Goal: Task Accomplishment & Management: Complete application form

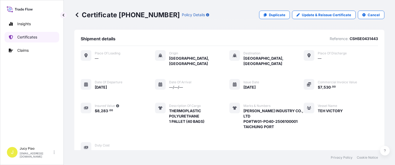
scroll to position [184, 0]
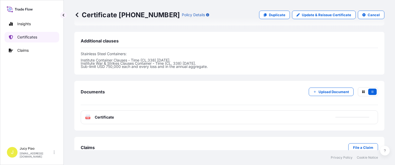
click at [38, 38] on link "Certificates" at bounding box center [32, 37] width 55 height 11
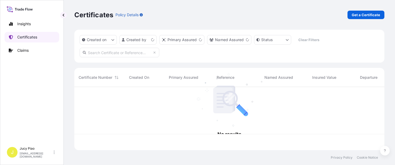
scroll to position [62, 306]
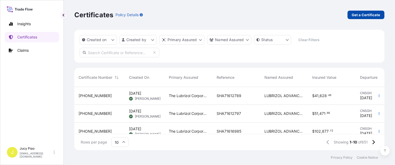
click at [364, 16] on p "Get a Certificate" at bounding box center [366, 14] width 28 height 5
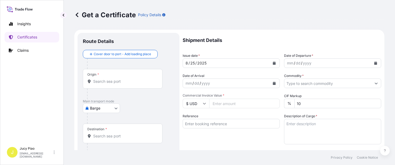
click at [113, 106] on body "Insights Certificates Claims J Jucy Piao [EMAIL_ADDRESS][DOMAIN_NAME] Get a Cer…" at bounding box center [197, 82] width 395 height 165
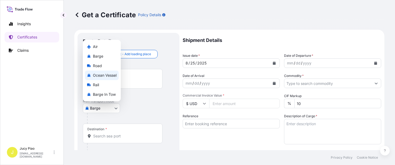
click at [111, 75] on span "Ocean Vessel" at bounding box center [105, 75] width 24 height 5
select select "Ocean Vessel"
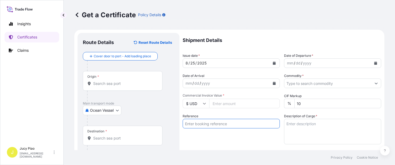
click at [212, 125] on input "Reference" at bounding box center [231, 124] width 97 height 10
paste input "SNLFSHJL02EJ633"
type input "SNLFSHJL02EJ633"
click at [196, 138] on div "Reference SNLFSHJL02EJ633" at bounding box center [231, 129] width 97 height 31
click at [148, 83] on input "Origin *" at bounding box center [124, 83] width 63 height 5
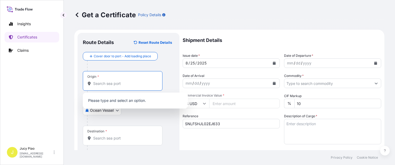
paste input "[GEOGRAPHIC_DATA],"
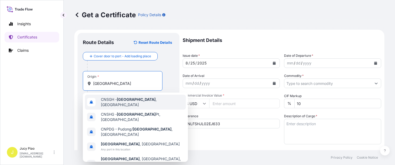
click at [136, 104] on div "CNSGH - [GEOGRAPHIC_DATA] , [GEOGRAPHIC_DATA]" at bounding box center [135, 102] width 101 height 15
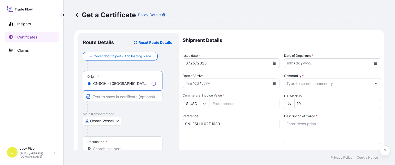
drag, startPoint x: 111, startPoint y: 83, endPoint x: 157, endPoint y: 90, distance: 46.7
click at [157, 88] on div "Origin * CNSGH - [GEOGRAPHIC_DATA], [GEOGRAPHIC_DATA]" at bounding box center [123, 81] width 80 height 20
type input "CNSGH - [GEOGRAPHIC_DATA], [GEOGRAPHIC_DATA]"
click at [135, 98] on input "Text to appear on certificate" at bounding box center [123, 97] width 80 height 10
paste input "[GEOGRAPHIC_DATA], [GEOGRAPHIC_DATA]"
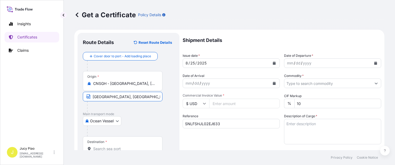
type input "[GEOGRAPHIC_DATA], [GEOGRAPHIC_DATA]"
click at [147, 122] on div "Ocean Vessel Air Barge Road Ocean Vessel Rail Barge in [GEOGRAPHIC_DATA]" at bounding box center [128, 121] width 91 height 10
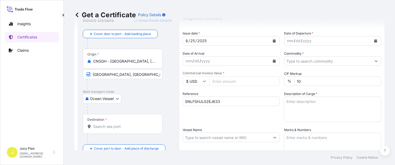
click at [122, 125] on input "Destination *" at bounding box center [124, 126] width 63 height 5
paste input "[GEOGRAPHIC_DATA]"
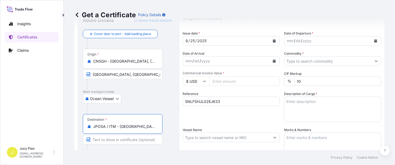
drag, startPoint x: 119, startPoint y: 125, endPoint x: 162, endPoint y: 126, distance: 42.5
click at [162, 126] on div "Destination * JPOSA / ITM - [GEOGRAPHIC_DATA], [GEOGRAPHIC_DATA]" at bounding box center [123, 124] width 80 height 20
type input "JPOSA / ITM - [GEOGRAPHIC_DATA], [GEOGRAPHIC_DATA]"
drag, startPoint x: 122, startPoint y: 142, endPoint x: 126, endPoint y: 137, distance: 6.8
click at [122, 142] on input "Text to appear on certificate" at bounding box center [123, 140] width 80 height 10
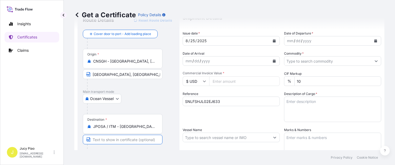
paste input "[GEOGRAPHIC_DATA], [GEOGRAPHIC_DATA]"
type input "[GEOGRAPHIC_DATA], [GEOGRAPHIC_DATA]"
click at [192, 40] on div "25" at bounding box center [193, 41] width 6 height 6
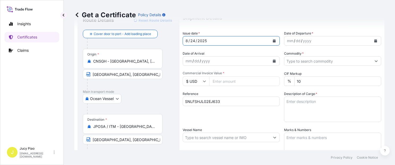
click at [290, 40] on div "mm / dd / yyyy" at bounding box center [328, 41] width 87 height 10
click at [290, 40] on div "mm" at bounding box center [290, 41] width 7 height 6
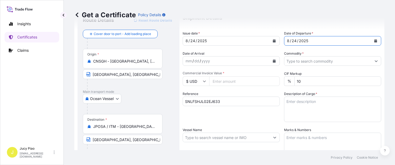
click at [316, 63] on input "Commodity *" at bounding box center [328, 61] width 87 height 10
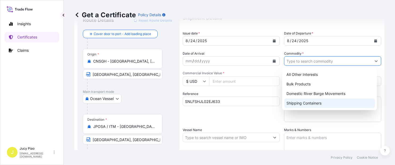
click at [300, 103] on div "Shipping Containers" at bounding box center [330, 104] width 91 height 10
type input "Shipping Containers"
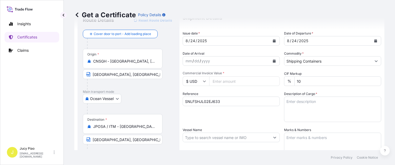
click at [197, 80] on input "$ USD" at bounding box center [196, 82] width 27 height 10
drag, startPoint x: 197, startPoint y: 80, endPoint x: 202, endPoint y: 83, distance: 6.4
click at [202, 83] on input "$ USD" at bounding box center [196, 82] width 27 height 10
click at [204, 82] on div "$ USD" at bounding box center [196, 82] width 27 height 10
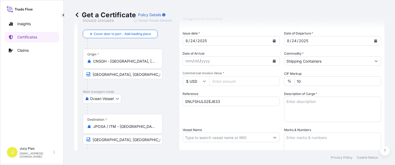
click at [205, 82] on icon at bounding box center [204, 81] width 3 height 3
click at [196, 125] on div "¥ JPY" at bounding box center [196, 120] width 22 height 10
type input "¥ JPY"
click at [227, 98] on input "SNLFSHJL02EJ633" at bounding box center [231, 102] width 97 height 10
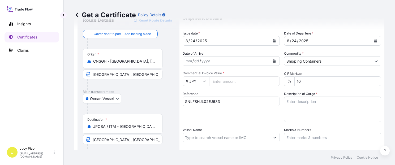
click at [236, 82] on input "Commercial Invoice Value *" at bounding box center [244, 82] width 71 height 10
paste input "10667280"
type input "10667280"
click at [250, 124] on div "Shipment Details Issue date * [DATE] Date of Departure * [DATE] Date of Arrival…" at bounding box center [282, 137] width 199 height 253
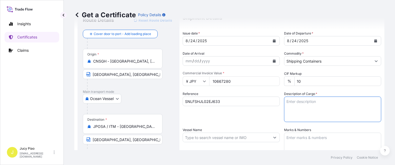
click at [312, 109] on textarea "Description of Cargo *" at bounding box center [332, 110] width 97 height 26
click at [304, 115] on textarea "Description of Cargo *" at bounding box center [332, 110] width 97 height 26
paste textarea "MERQUAT(TM) 100 POLYMER, 1H1 PLASTIC DRUM MERQUAT(TM) 2001 POLYMER, BLK PLSTC P…"
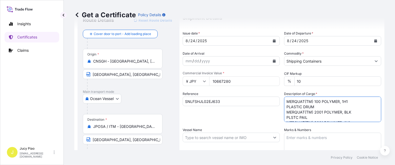
scroll to position [0, 0]
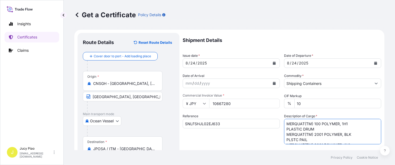
click at [285, 129] on textarea "MERQUAT(TM) 100 POLYMER, 1H1 PLASTIC DRUM MERQUAT(TM) 2001 POLYMER, BLK PLSTC P…" at bounding box center [332, 132] width 97 height 26
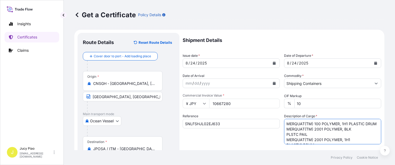
click at [285, 139] on textarea "MERQUAT(TM) 100 POLYMER, 1H1 PLASTIC DRUM MERQUAT(TM) 2001 POLYMER, BLK PLSTC P…" at bounding box center [332, 132] width 97 height 26
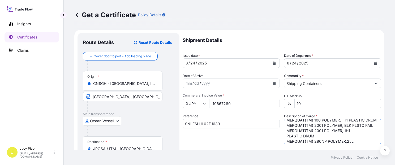
scroll to position [7, 0]
click at [286, 138] on textarea "MERQUAT(TM) 100 POLYMER, 1H1 PLASTIC DRUM MERQUAT(TM) 2001 POLYMER, BLK PLSTC P…" at bounding box center [332, 132] width 97 height 26
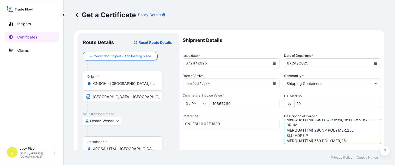
scroll to position [19, 0]
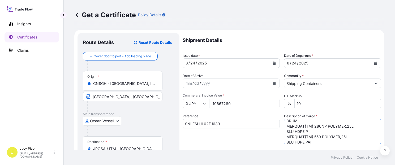
click at [286, 138] on textarea "MERQUAT(TM) 100 POLYMER, 1H1 PLASTIC DRUM MERQUAT(TM) 2001 POLYMER, BLK PLSTC P…" at bounding box center [332, 132] width 97 height 26
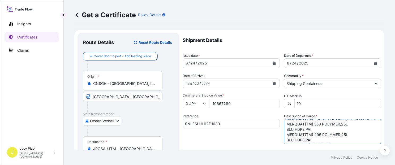
scroll to position [30, 0]
click at [284, 134] on textarea "MERQUAT(TM) 100 POLYMER, 1H1 PLASTIC DRUM MERQUAT(TM) 2001 POLYMER, BLK PLSTC P…" at bounding box center [332, 132] width 97 height 26
click at [286, 140] on textarea "MERQUAT(TM) 100 POLYMER, 1H1 PLASTIC DRUM MERQUAT(TM) 2001 POLYMER, BLK PLSTC P…" at bounding box center [332, 132] width 97 height 26
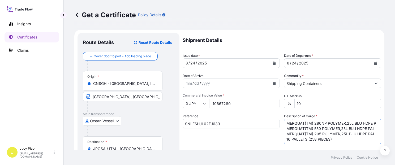
scroll to position [43, 0]
type textarea "MERQUAT(TM) 100 POLYMER, 1H1 PLASTIC DRUM MERQUAT(TM) 2001 POLYMER, BLK PLSTC P…"
click at [260, 137] on div "Reference SNLFSHJL02EJ633" at bounding box center [231, 129] width 97 height 31
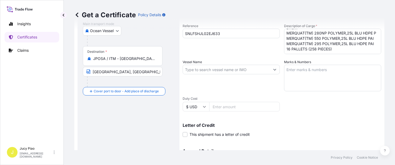
scroll to position [113, 0]
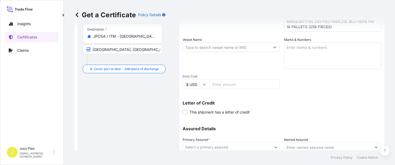
click at [245, 46] on input "Vessel Name" at bounding box center [226, 48] width 87 height 10
click at [204, 46] on input "Vessel Name" at bounding box center [226, 48] width 87 height 10
paste input "MILD ORCHID"
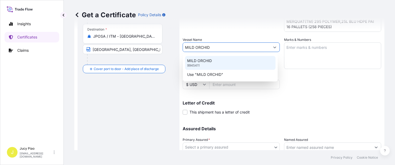
click at [207, 62] on p "MILD ORCHID" at bounding box center [199, 60] width 25 height 5
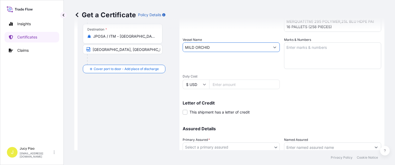
type input "MILD ORCHID"
click at [317, 49] on textarea "Marks & Numbers" at bounding box center [332, 56] width 97 height 27
paste textarea "LUBRIZOL 502505000740 & 502504000622"
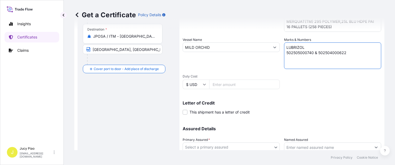
type textarea "LUBRIZOL 502505000740 & 502504000622"
click at [310, 105] on p "Letter of Credit" at bounding box center [282, 103] width 199 height 4
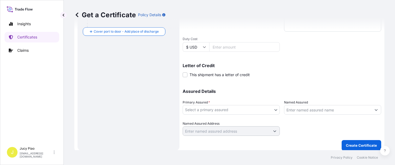
click at [240, 106] on div "Primary Assured * Select a primary assured" at bounding box center [231, 107] width 97 height 15
click at [232, 110] on body "Insights Certificates Claims J Jucy Piao [EMAIL_ADDRESS][DOMAIN_NAME] Get a Cer…" at bounding box center [197, 82] width 395 height 165
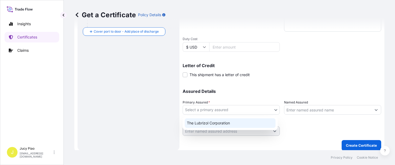
click at [228, 121] on div "The Lubrizol Corporation" at bounding box center [230, 124] width 91 height 10
select select "31566"
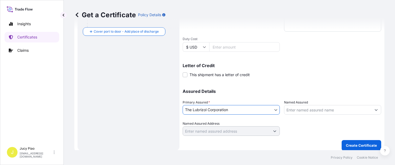
click at [300, 110] on input "Named Assured" at bounding box center [328, 110] width 87 height 10
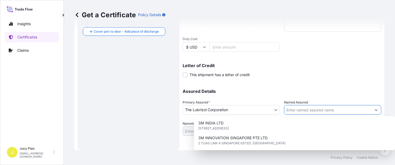
paste input "MATSUMOTO TRADING CO LTD"
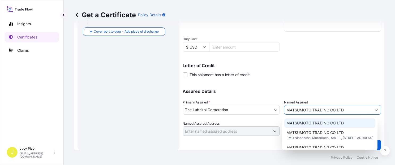
click at [346, 124] on div "MATSUMOTO TRADING CO LTD" at bounding box center [330, 124] width 91 height 10
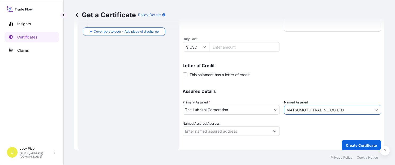
type input "MATSUMOTO TRADING CO LTD"
click at [360, 150] on footer "Privacy Policy Cookie Notice" at bounding box center [230, 157] width 332 height 15
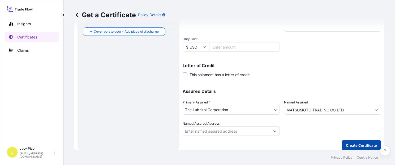
click at [360, 145] on p "Create Certificate" at bounding box center [361, 145] width 31 height 5
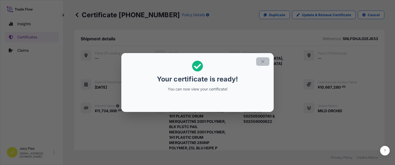
click at [265, 62] on icon "button" at bounding box center [263, 61] width 5 height 5
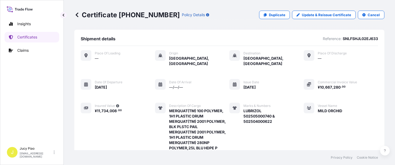
click at [294, 103] on div "Marks & Numbers" at bounding box center [274, 105] width 60 height 5
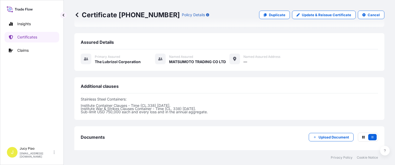
scroll to position [232, 0]
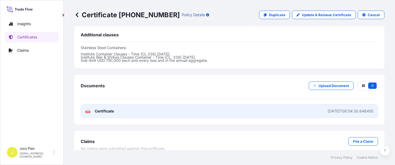
click at [279, 104] on link "PDF Certificate [DATE]T08:54:30.646450" at bounding box center [230, 111] width 298 height 14
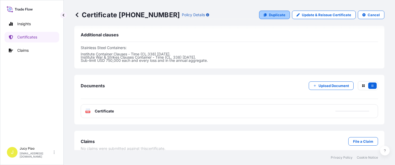
click at [272, 16] on p "Duplicate" at bounding box center [277, 14] width 16 height 5
select select "Ocean Vessel"
select select "31566"
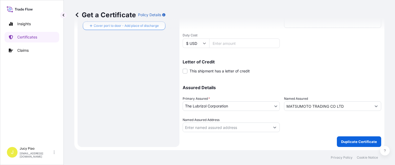
scroll to position [150, 0]
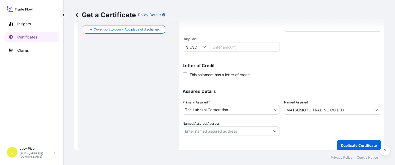
click at [306, 96] on div "Assured Details Primary Assured * The Lubrizol Corporation The Lubrizol Corpora…" at bounding box center [282, 109] width 199 height 53
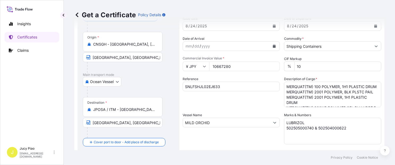
scroll to position [0, 0]
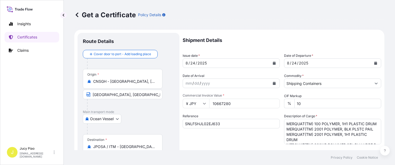
click at [231, 127] on input "SNLFSHJL02EJ633" at bounding box center [231, 124] width 97 height 10
drag, startPoint x: 232, startPoint y: 127, endPoint x: 142, endPoint y: 118, distance: 90.0
click at [142, 118] on form "Route Details Cover door to port - Add loading place Place of loading Road / [G…" at bounding box center [229, 167] width 310 height 274
paste input "1"
type input "SNLFSHJL02EJ631"
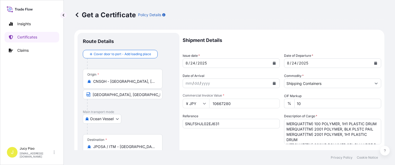
click at [212, 132] on div "Reference SNLFSHJL02EJ631" at bounding box center [231, 129] width 97 height 31
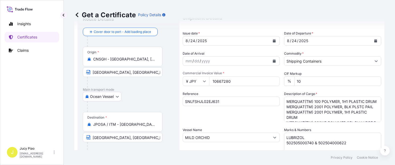
click at [147, 124] on input "JPOSA / ITM - [GEOGRAPHIC_DATA], [GEOGRAPHIC_DATA]" at bounding box center [124, 124] width 63 height 5
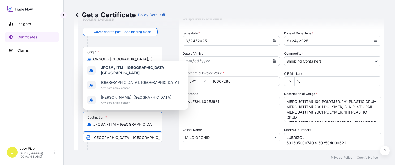
drag, startPoint x: 149, startPoint y: 124, endPoint x: 54, endPoint y: 116, distance: 94.9
click at [54, 116] on div "Insights Certificates Claims J Jucy Piao [EMAIL_ADDRESS][DOMAIN_NAME] Get a Cer…" at bounding box center [197, 82] width 395 height 165
paste input "[GEOGRAPHIC_DATA]"
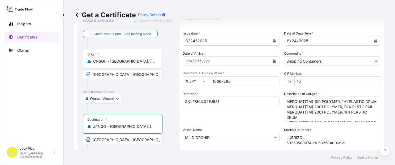
drag, startPoint x: 112, startPoint y: 127, endPoint x: 158, endPoint y: 129, distance: 45.5
click at [158, 129] on div "Destination * [GEOGRAPHIC_DATA] - [GEOGRAPHIC_DATA], [GEOGRAPHIC_DATA], [GEOGRA…" at bounding box center [123, 124] width 80 height 20
click at [112, 129] on input "JPNGO - [GEOGRAPHIC_DATA], [GEOGRAPHIC_DATA], [GEOGRAPHIC_DATA]" at bounding box center [124, 126] width 63 height 5
drag, startPoint x: 111, startPoint y: 127, endPoint x: 124, endPoint y: 131, distance: 13.9
click at [124, 131] on div "Destination * [GEOGRAPHIC_DATA] - [GEOGRAPHIC_DATA], [GEOGRAPHIC_DATA], [GEOGRA…" at bounding box center [123, 124] width 80 height 20
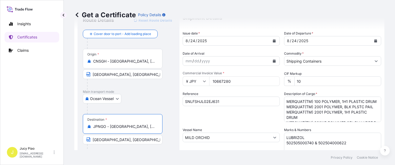
type input "JPNGO - [GEOGRAPHIC_DATA], [GEOGRAPHIC_DATA], [GEOGRAPHIC_DATA]"
click at [102, 140] on input "[GEOGRAPHIC_DATA], [GEOGRAPHIC_DATA]" at bounding box center [123, 140] width 80 height 10
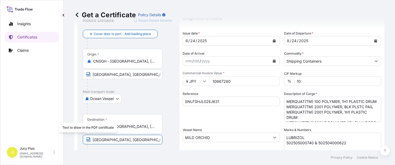
drag, startPoint x: 104, startPoint y: 139, endPoint x: 86, endPoint y: 138, distance: 17.3
click at [86, 138] on span "[GEOGRAPHIC_DATA], [GEOGRAPHIC_DATA]" at bounding box center [123, 140] width 80 height 10
paste input "Nagoy"
type input "[GEOGRAPHIC_DATA], [GEOGRAPHIC_DATA]"
click at [122, 152] on footer "Privacy Policy Cookie Notice" at bounding box center [230, 157] width 332 height 15
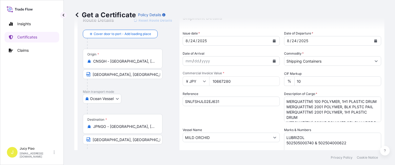
click at [241, 122] on div "Shipment Details Issue date * [DATE] Date of Departure * [DATE] Date of Arrival…" at bounding box center [282, 137] width 199 height 253
drag, startPoint x: 236, startPoint y: 79, endPoint x: 194, endPoint y: 79, distance: 42.5
click at [194, 79] on div "¥ JPY 10667280" at bounding box center [231, 82] width 97 height 10
paste input "300160"
type input "13001600"
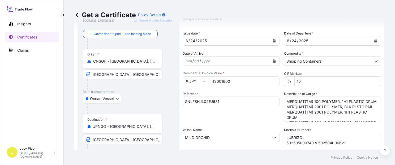
click at [243, 119] on div "Reference SNLFSHJL02EJ631" at bounding box center [231, 106] width 97 height 31
drag, startPoint x: 286, startPoint y: 101, endPoint x: 311, endPoint y: 116, distance: 29.6
click at [311, 116] on textarea "MERQUAT(TM) 100 POLYMER, 1H1 PLASTIC DRUM MERQUAT(TM) 2001 POLYMER, BLK PLSTC P…" at bounding box center [332, 110] width 97 height 26
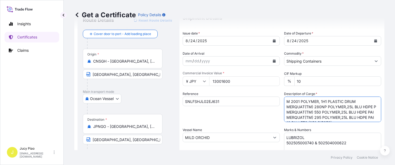
scroll to position [22, 0]
drag, startPoint x: 287, startPoint y: 102, endPoint x: 330, endPoint y: 126, distance: 49.9
click at [330, 126] on div "Shipment Details Issue date * [DATE] Date of Departure * [DATE] Date of Arrival…" at bounding box center [282, 137] width 199 height 253
type textarea "M"
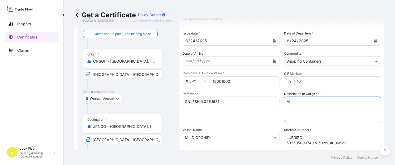
scroll to position [0, 0]
paste textarea "MERQUAT(TM) 280NP POLYMER, 1H1 PLASTIC DRUM MERQUAT(TM) 295 POLYMER, 1H1 PLASTI…"
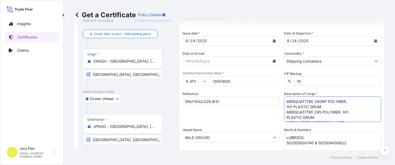
scroll to position [14, 0]
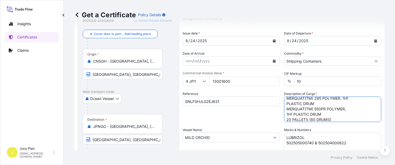
click at [286, 103] on textarea "MERQUAT(TM) 100 POLYMER, 1H1 PLASTIC DRUM MERQUAT(TM) 2001 POLYMER, BLK PLSTC P…" at bounding box center [332, 110] width 97 height 26
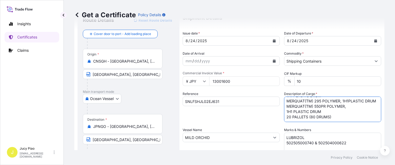
scroll to position [13, 0]
click at [285, 115] on textarea "MERQUAT(TM) 100 POLYMER, 1H1 PLASTIC DRUM MERQUAT(TM) 2001 POLYMER, BLK PLSTC P…" at bounding box center [332, 110] width 97 height 26
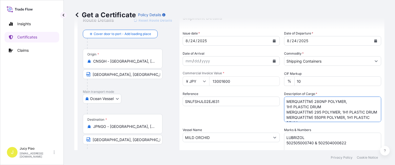
click at [285, 107] on textarea "MERQUAT(TM) 100 POLYMER, 1H1 PLASTIC DRUM MERQUAT(TM) 2001 POLYMER, BLK PLSTC P…" at bounding box center [332, 110] width 97 height 26
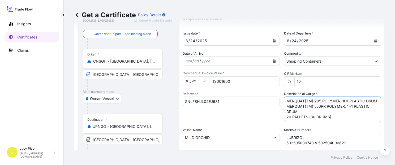
scroll to position [68, 0]
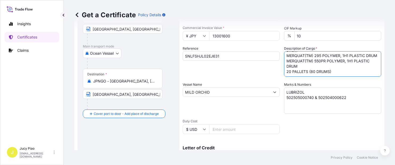
type textarea "MERQUAT(TM) 280NP POLYMER, 1H1 PLASTIC DRUM MERQUAT(TM) 295 POLYMER, 1H1 PLASTI…"
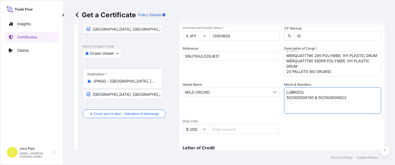
click at [335, 104] on textarea "LUBRIZOL 502505000740 & 502504000622" at bounding box center [332, 100] width 97 height 27
drag, startPoint x: 357, startPoint y: 99, endPoint x: 218, endPoint y: 76, distance: 141.0
click at [219, 76] on div "Shipment Details Issue date * [DATE] Date of Departure * [DATE] Date of Arrival…" at bounding box center [282, 91] width 199 height 253
paste textarea "33"
type textarea "LUBRIZOL 502505000733"
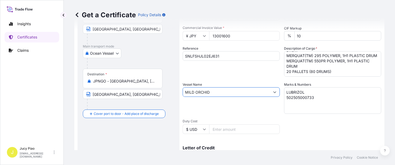
drag, startPoint x: 220, startPoint y: 92, endPoint x: 152, endPoint y: 87, distance: 68.3
click at [153, 87] on form "Route Details Reset Route Details Cover door to port - Add loading place Place …" at bounding box center [229, 99] width 310 height 274
paste input "SNL NANJING"
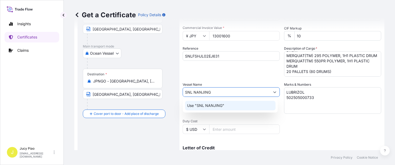
click at [200, 105] on p "Use "SNL NANJING"" at bounding box center [205, 105] width 37 height 5
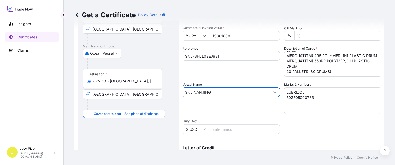
type input "SNL NANJING"
click at [214, 74] on div "Reference SNLFSHJL02EJ631" at bounding box center [231, 61] width 97 height 31
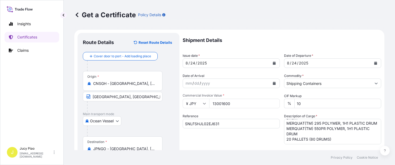
click at [193, 64] on div "24" at bounding box center [193, 63] width 6 height 6
click at [192, 64] on div "24" at bounding box center [193, 63] width 6 height 6
click at [291, 62] on div "24" at bounding box center [294, 63] width 6 height 6
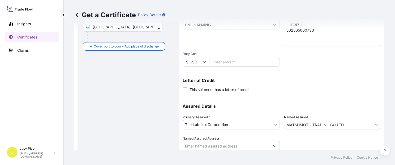
scroll to position [150, 0]
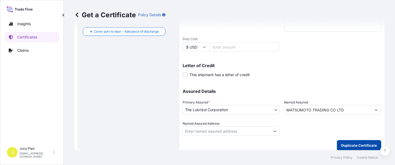
click at [347, 141] on button "Duplicate Certificate" at bounding box center [359, 145] width 44 height 11
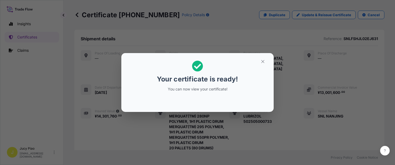
click at [267, 62] on button "button" at bounding box center [262, 61] width 13 height 9
click at [265, 61] on icon "button" at bounding box center [263, 61] width 5 height 5
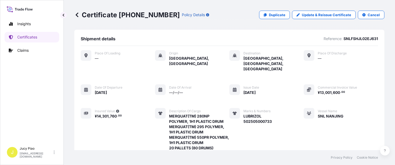
click at [278, 98] on div "Place of Loading — Origin [GEOGRAPHIC_DATA], [GEOGRAPHIC_DATA] Destination [GEO…" at bounding box center [230, 112] width 298 height 124
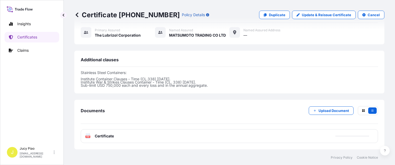
scroll to position [200, 0]
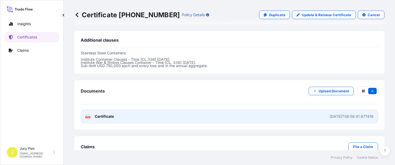
click at [287, 110] on link "PDF Certificate [DATE]T08:58:41.677416" at bounding box center [230, 117] width 298 height 14
